Goal: Information Seeking & Learning: Compare options

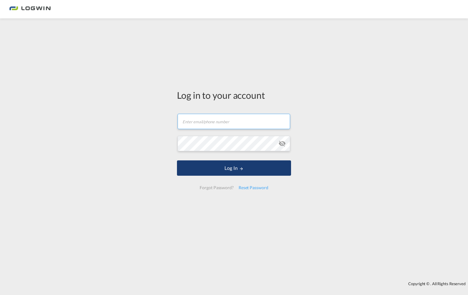
type input "[PERSON_NAME][EMAIL_ADDRESS][PERSON_NAME][DOMAIN_NAME]"
click at [221, 171] on button "Log In" at bounding box center [234, 167] width 114 height 15
